Goal: Task Accomplishment & Management: Use online tool/utility

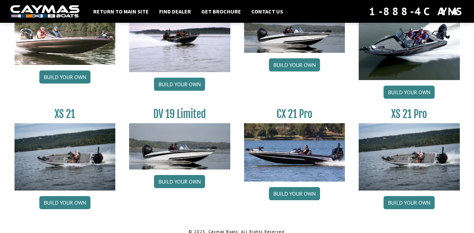
scroll to position [868, 0]
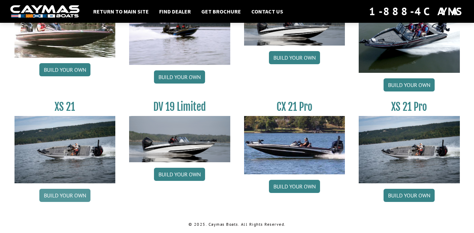
click at [58, 192] on link "Build your own" at bounding box center [64, 195] width 51 height 13
click at [418, 196] on link "Build your own" at bounding box center [409, 195] width 51 height 13
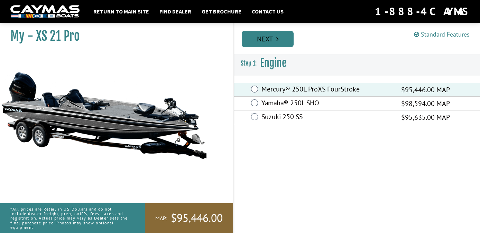
click at [284, 35] on link "Next" at bounding box center [267, 39] width 52 height 17
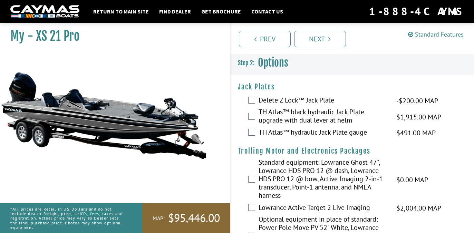
click at [301, 116] on label "TH Atlas™ black hydraulic Jack Plate upgrade with dual lever at helm" at bounding box center [324, 117] width 130 height 18
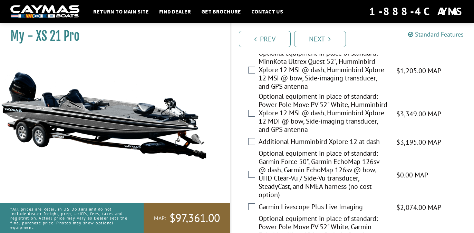
scroll to position [267, 0]
click at [311, 164] on label "Optional equipment in place of standard: Garmin Force 50", Garmin EchoMap 126sv…" at bounding box center [324, 174] width 130 height 51
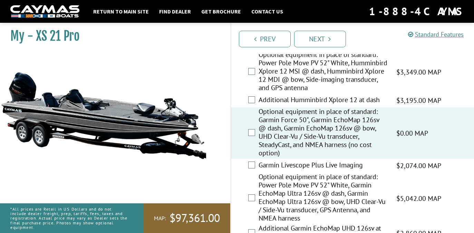
scroll to position [309, 0]
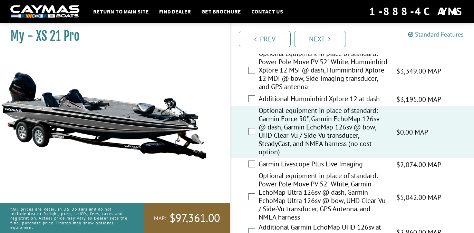
click at [317, 170] on label "Garmin Livescope Plus Live Imaging" at bounding box center [324, 165] width 130 height 10
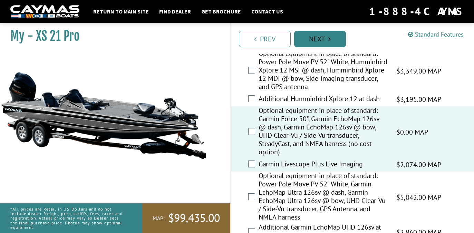
click at [321, 36] on link "Next" at bounding box center [320, 39] width 52 height 17
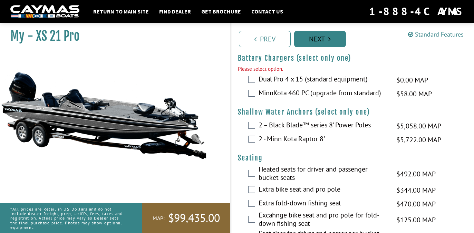
scroll to position [581, 0]
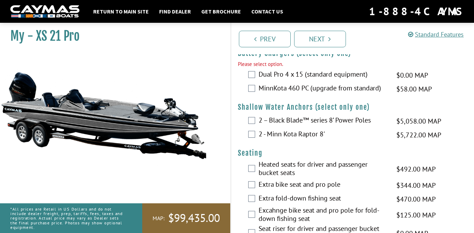
click at [285, 94] on label "MinnKota 460 PC (upgrade from standard)" at bounding box center [324, 89] width 130 height 10
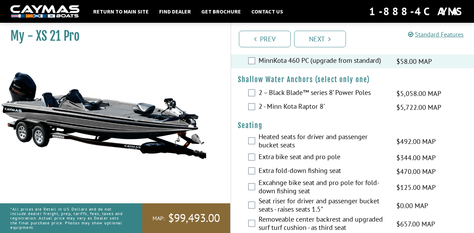
scroll to position [609, 0]
click at [291, 98] on label "2 – Black Blade™ series 8’ Power Poles" at bounding box center [324, 93] width 130 height 10
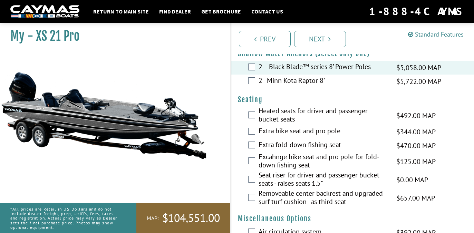
scroll to position [636, 0]
